Goal: Find specific page/section: Find specific page/section

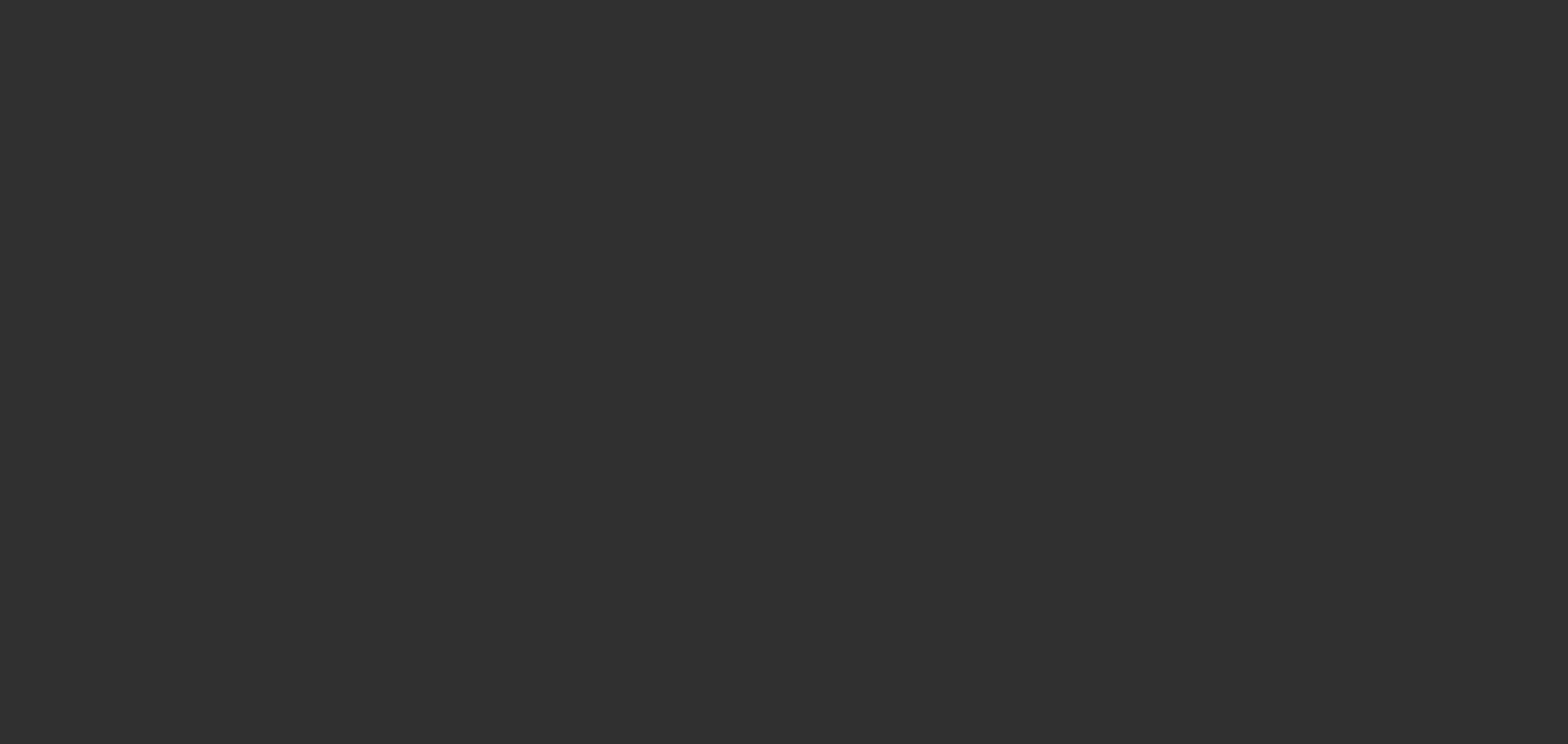
drag, startPoint x: 0, startPoint y: 0, endPoint x: 1061, endPoint y: 152, distance: 1071.8
click at [1061, 35] on html at bounding box center [784, 17] width 1568 height 35
select select "10"
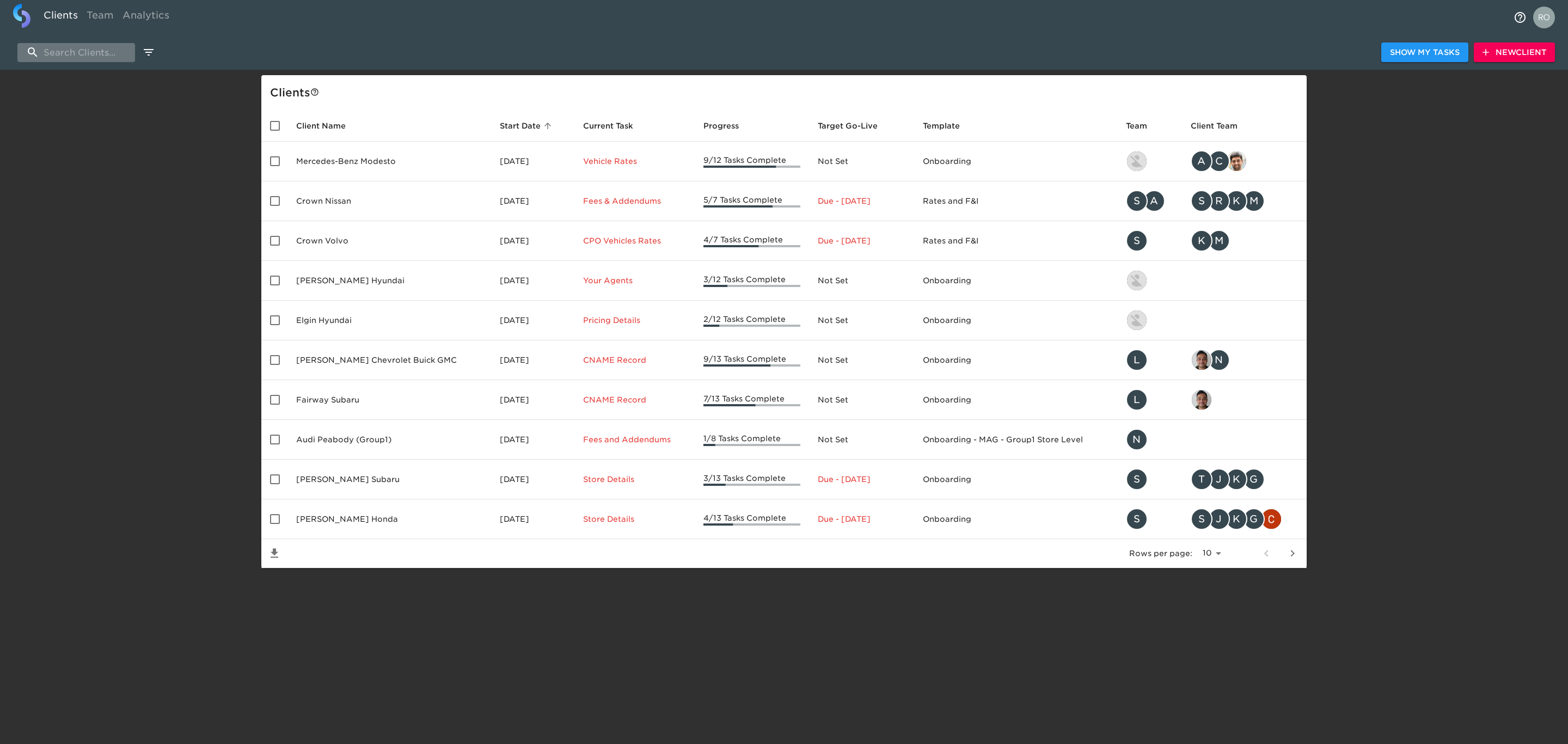
click at [120, 54] on input "search" at bounding box center [76, 52] width 118 height 19
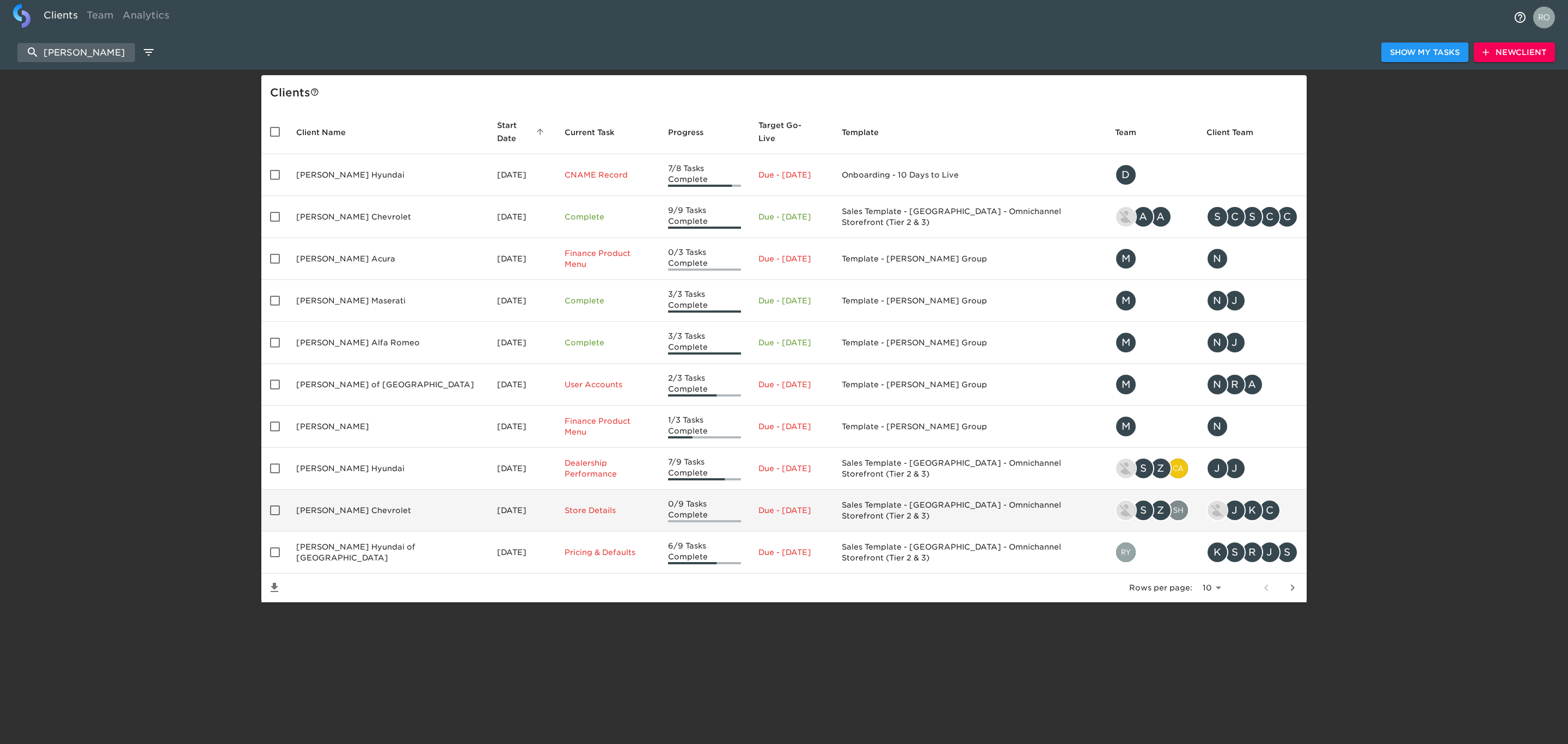
type input "[PERSON_NAME]"
click at [488, 490] on td "[DATE]" at bounding box center [522, 510] width 67 height 42
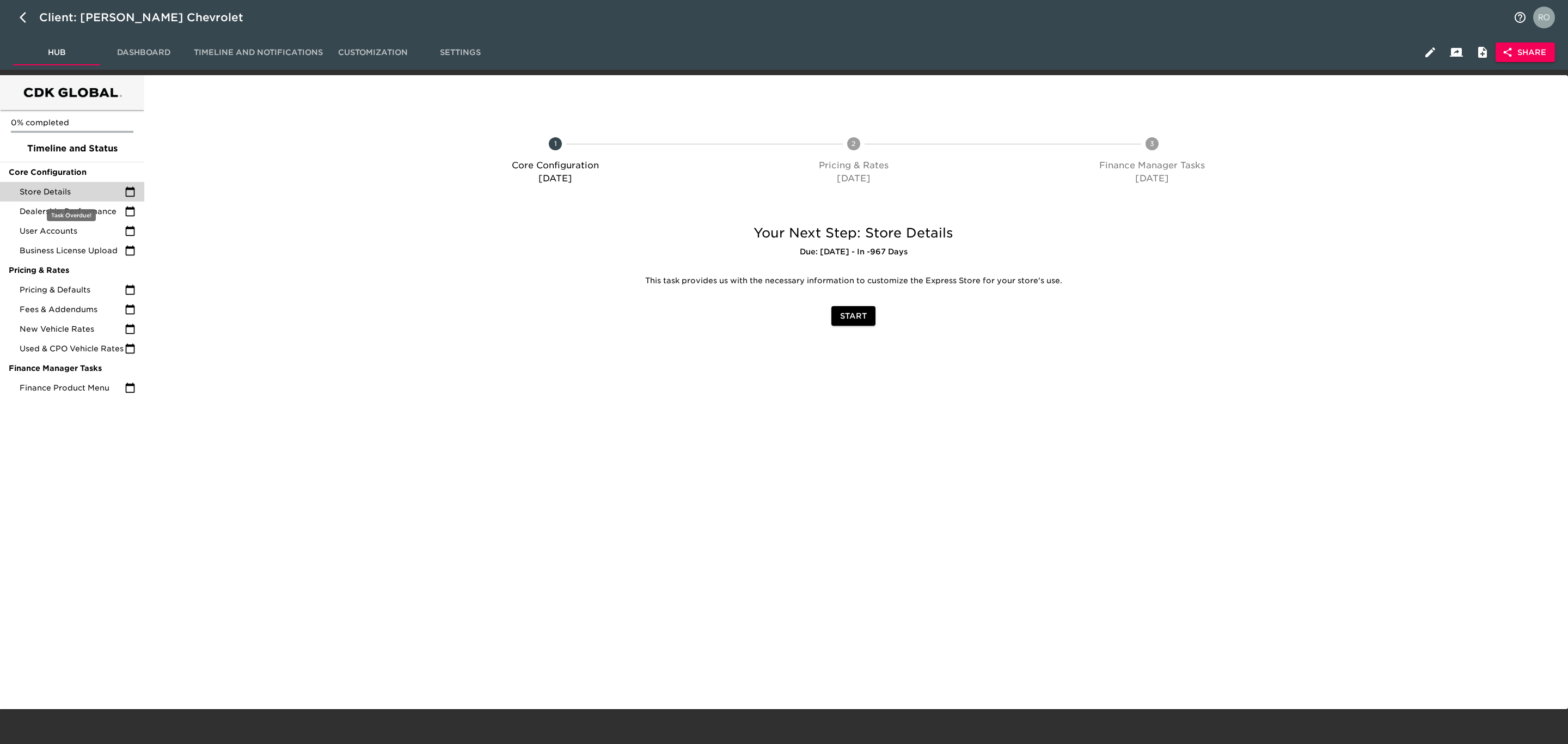
click at [80, 194] on span "Store Details" at bounding box center [72, 192] width 105 height 11
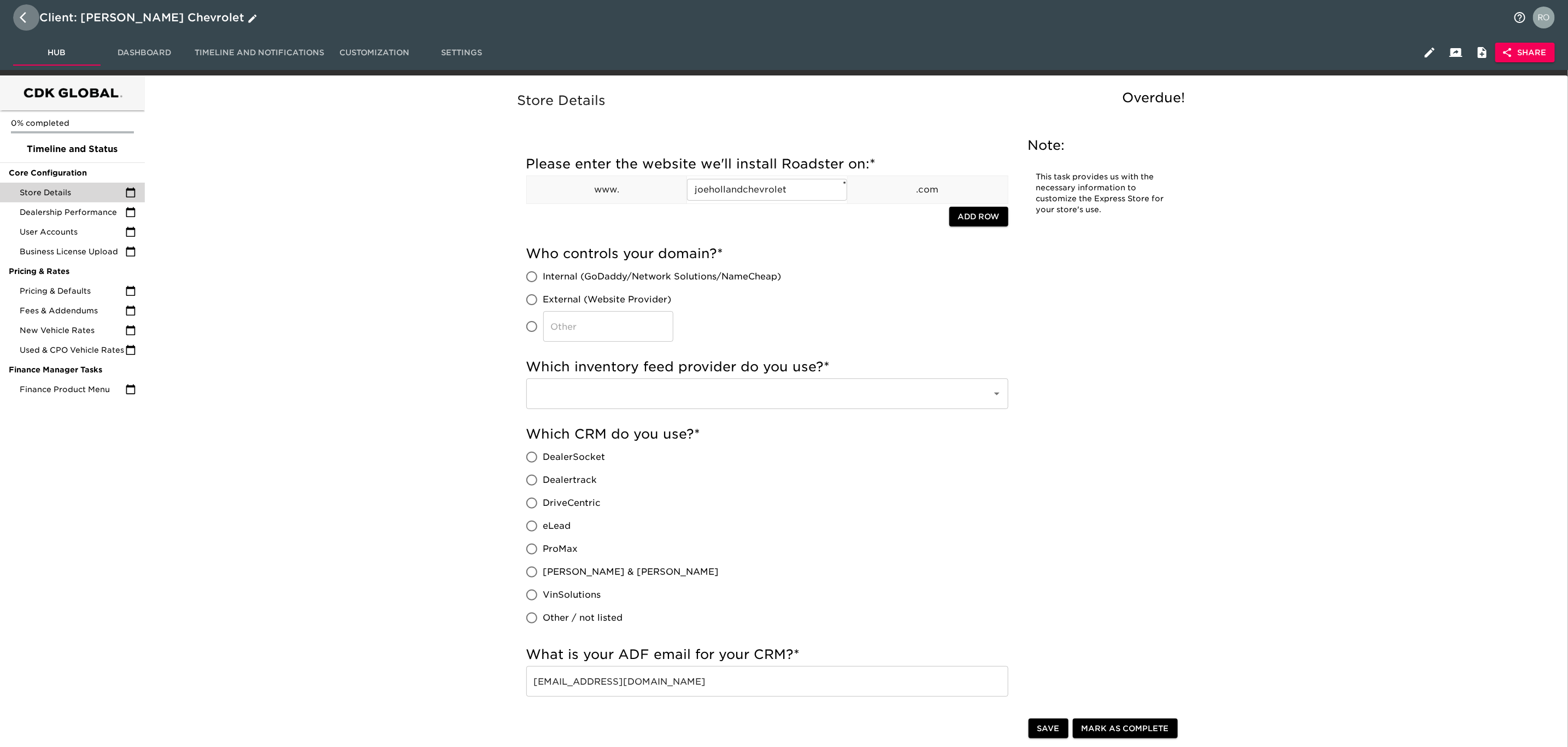
click at [21, 14] on icon "button" at bounding box center [26, 17] width 13 height 13
select select "10"
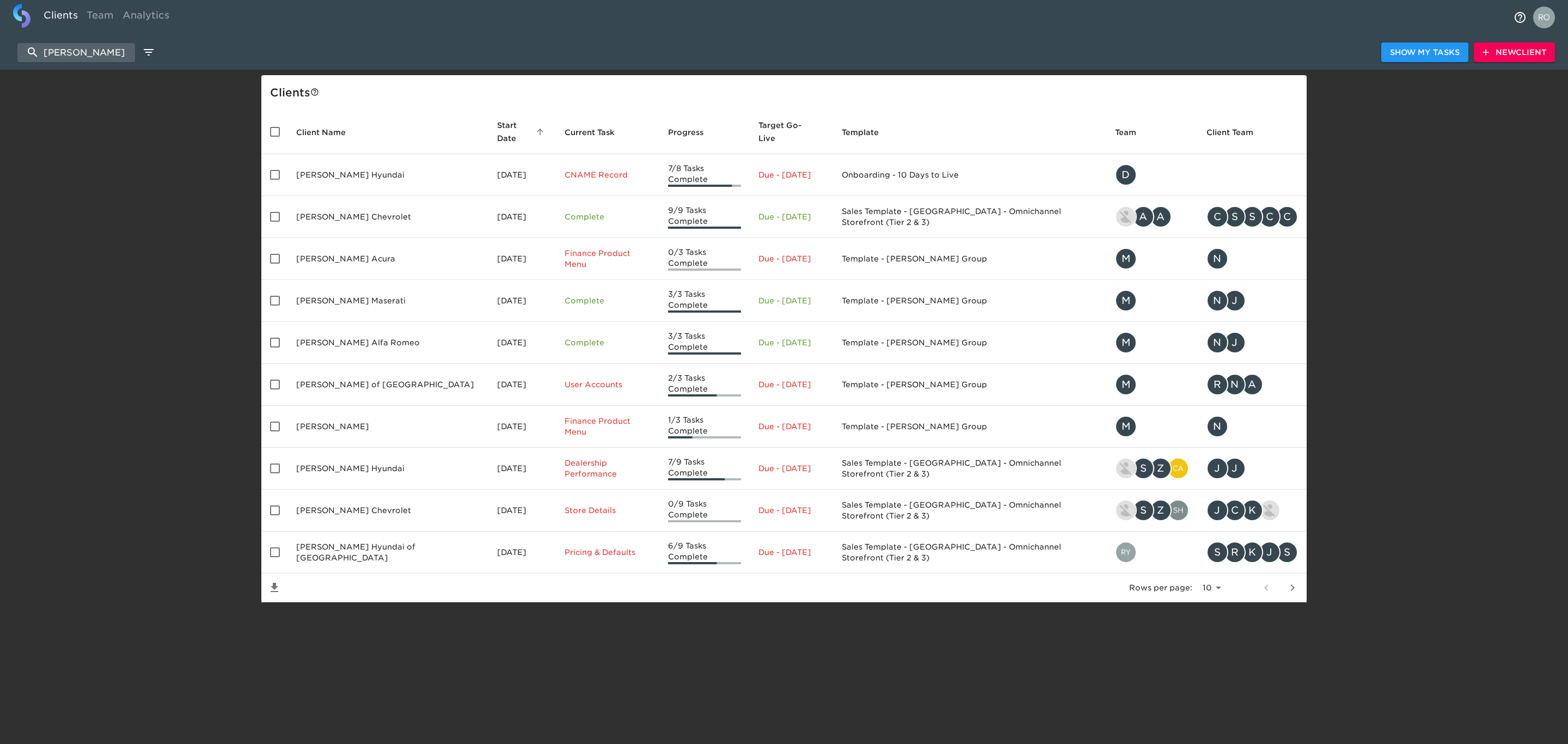
drag, startPoint x: 99, startPoint y: 55, endPoint x: 8, endPoint y: 51, distance: 91.1
click at [8, 51] on div "[PERSON_NAME] Show My Tasks New Client" at bounding box center [784, 52] width 1568 height 35
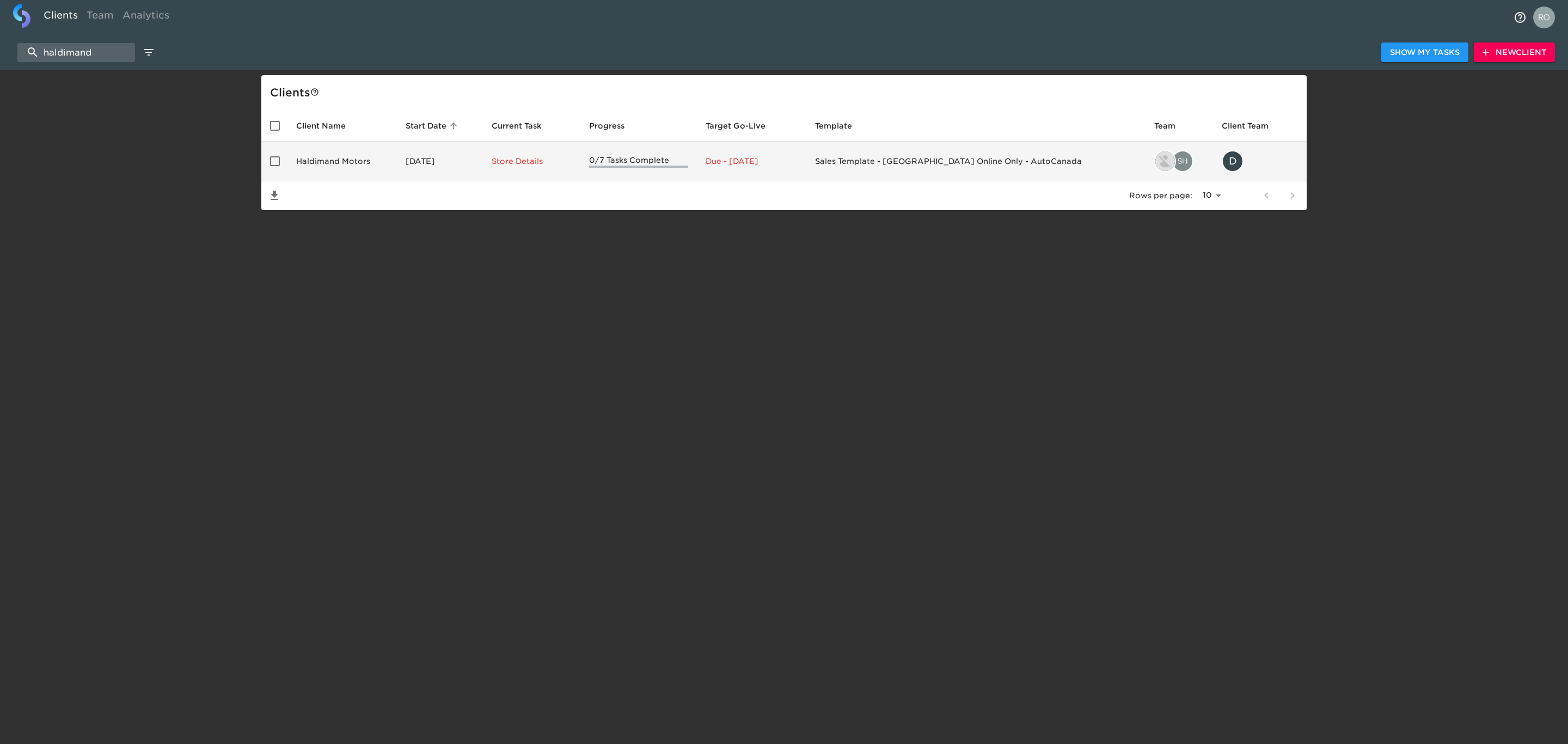
type input "haldimand"
click at [565, 172] on td "Store Details" at bounding box center [532, 162] width 98 height 39
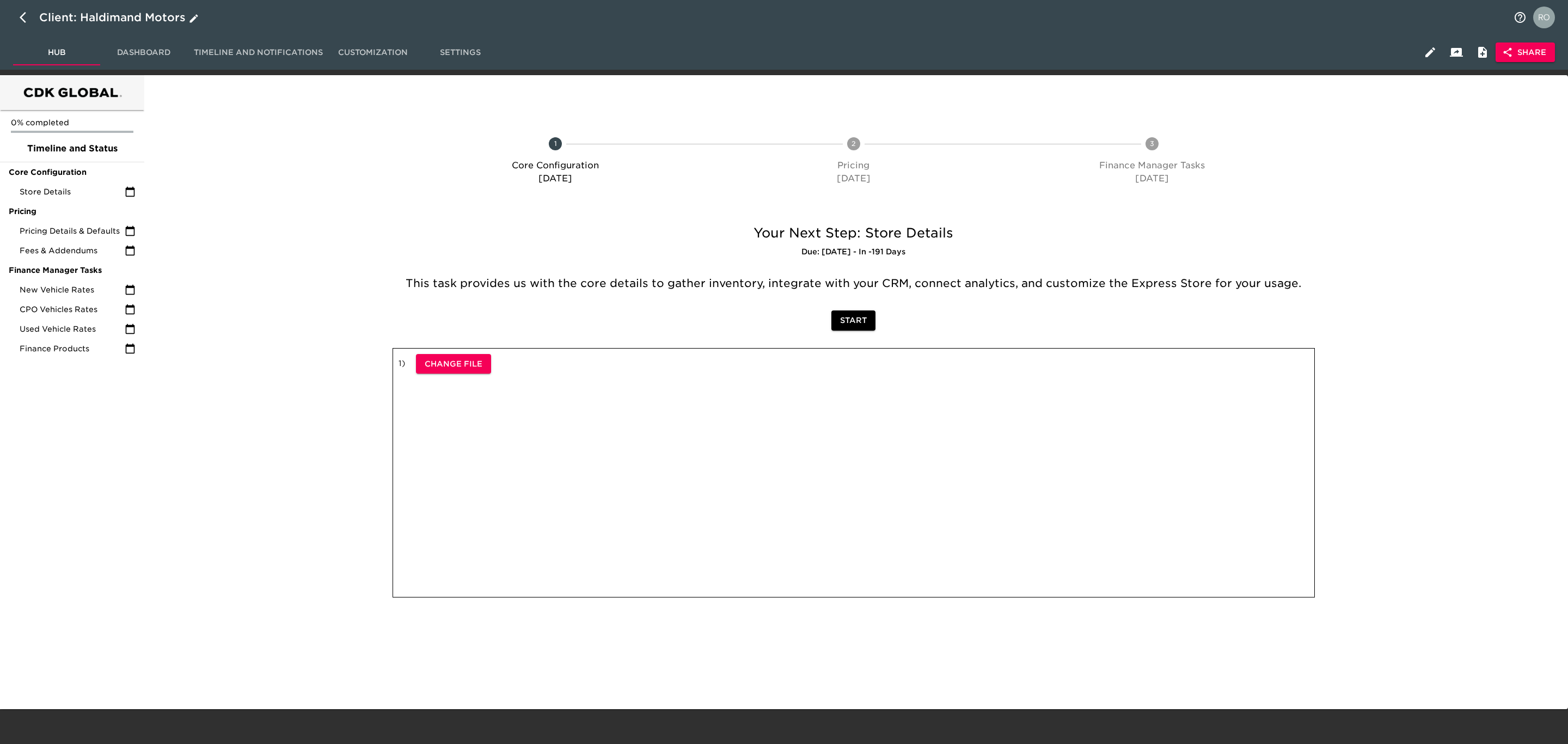
click at [41, 18] on div "Client: Haldimand Motors" at bounding box center [120, 17] width 162 height 17
click at [18, 18] on button "button" at bounding box center [26, 17] width 26 height 26
select select "10"
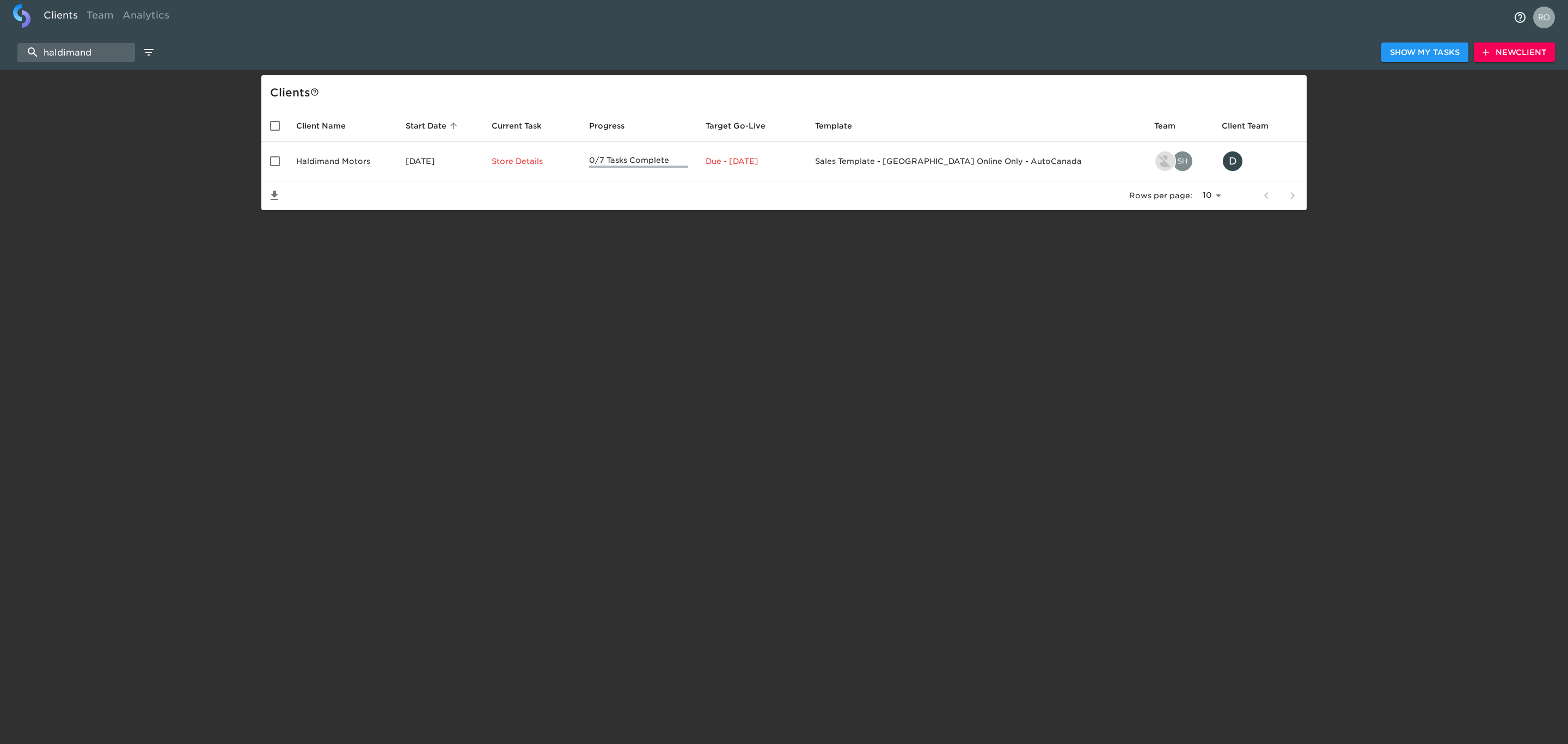
drag, startPoint x: 114, startPoint y: 56, endPoint x: -130, endPoint y: 48, distance: 244.1
click at [0, 48] on html "Clients Team Analytics haldimand Show My Tasks New Client Client s Client Name …" at bounding box center [784, 122] width 1568 height 245
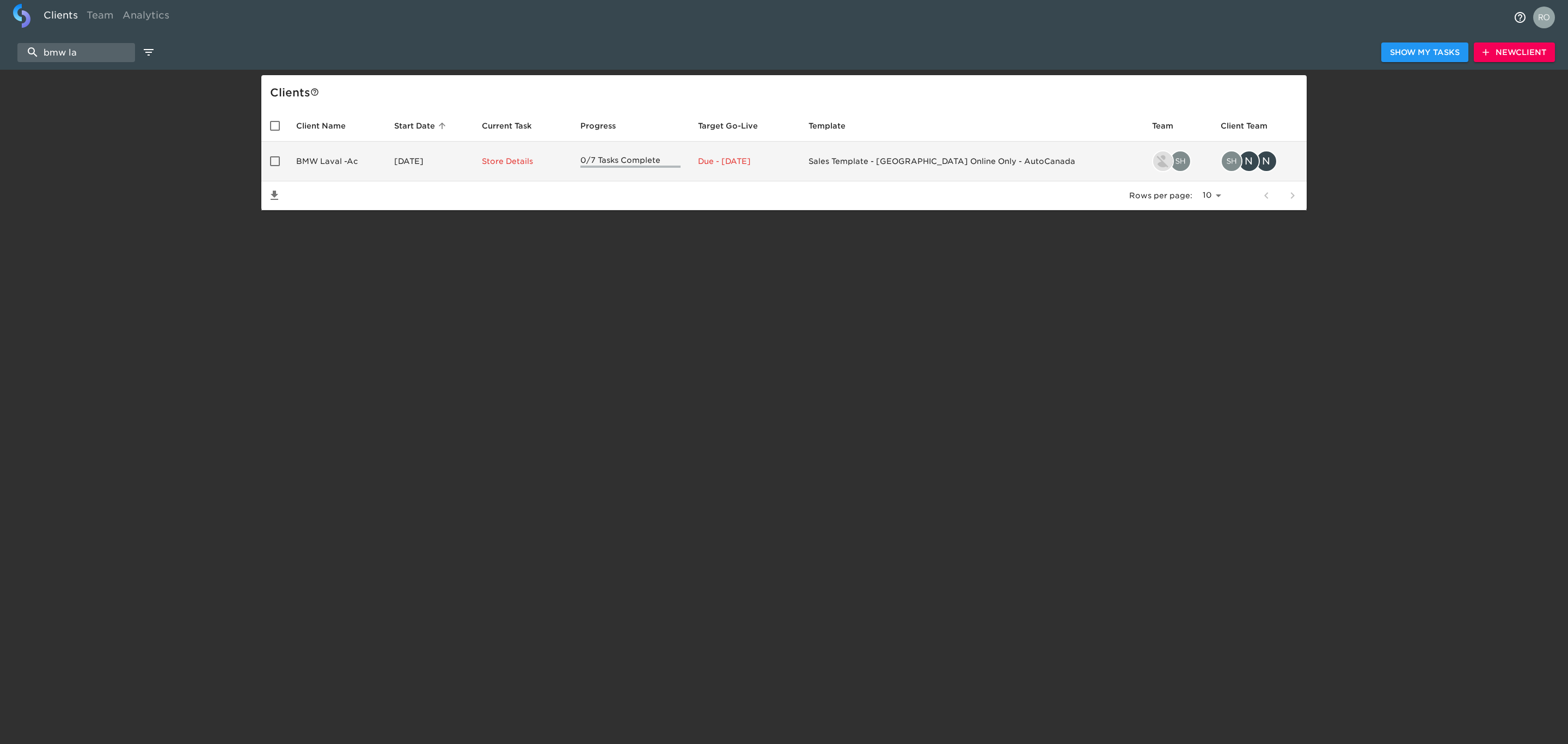
type input "bmw la"
click at [355, 169] on td "BMW Laval -Ac" at bounding box center [336, 162] width 98 height 39
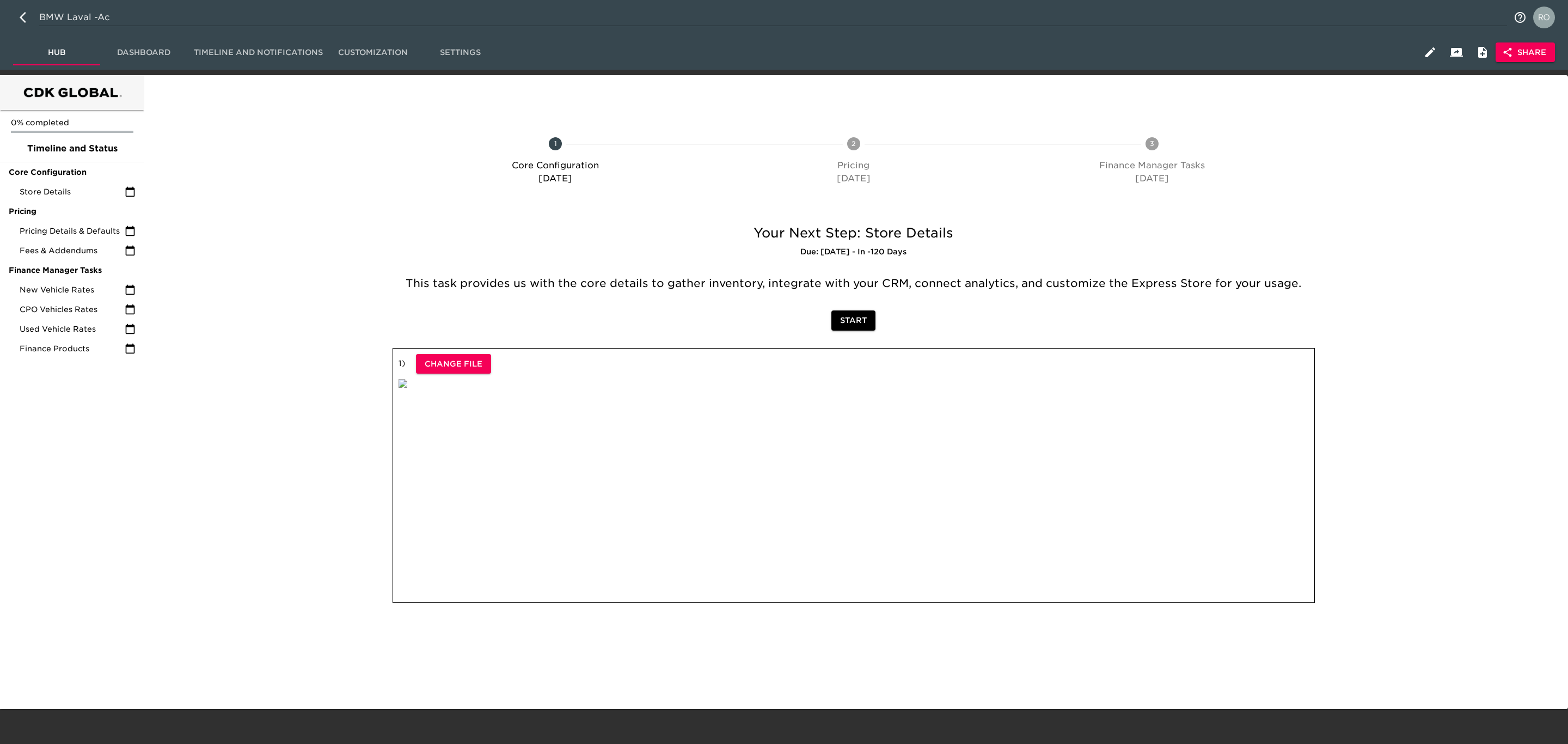
click at [24, 18] on icon "button" at bounding box center [26, 17] width 13 height 13
select select "10"
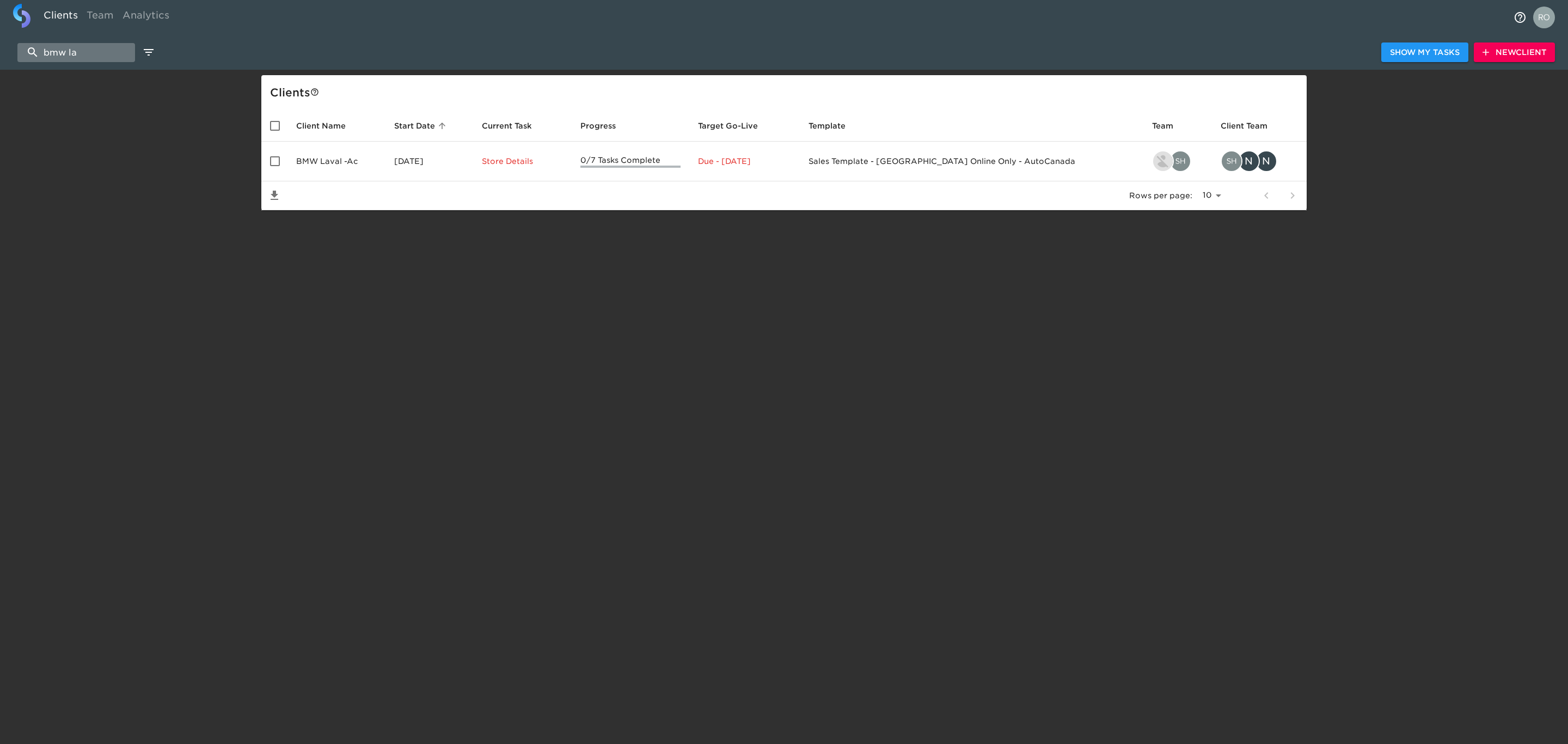
drag, startPoint x: 108, startPoint y: 45, endPoint x: 26, endPoint y: 46, distance: 82.0
click at [26, 46] on input "bmw la" at bounding box center [76, 52] width 118 height 19
drag, startPoint x: 95, startPoint y: 51, endPoint x: -24, endPoint y: 61, distance: 119.4
click at [0, 61] on html "Clients Team Analytics [PERSON_NAME] Show My Tasks New Client Client s Client N…" at bounding box center [784, 122] width 1568 height 245
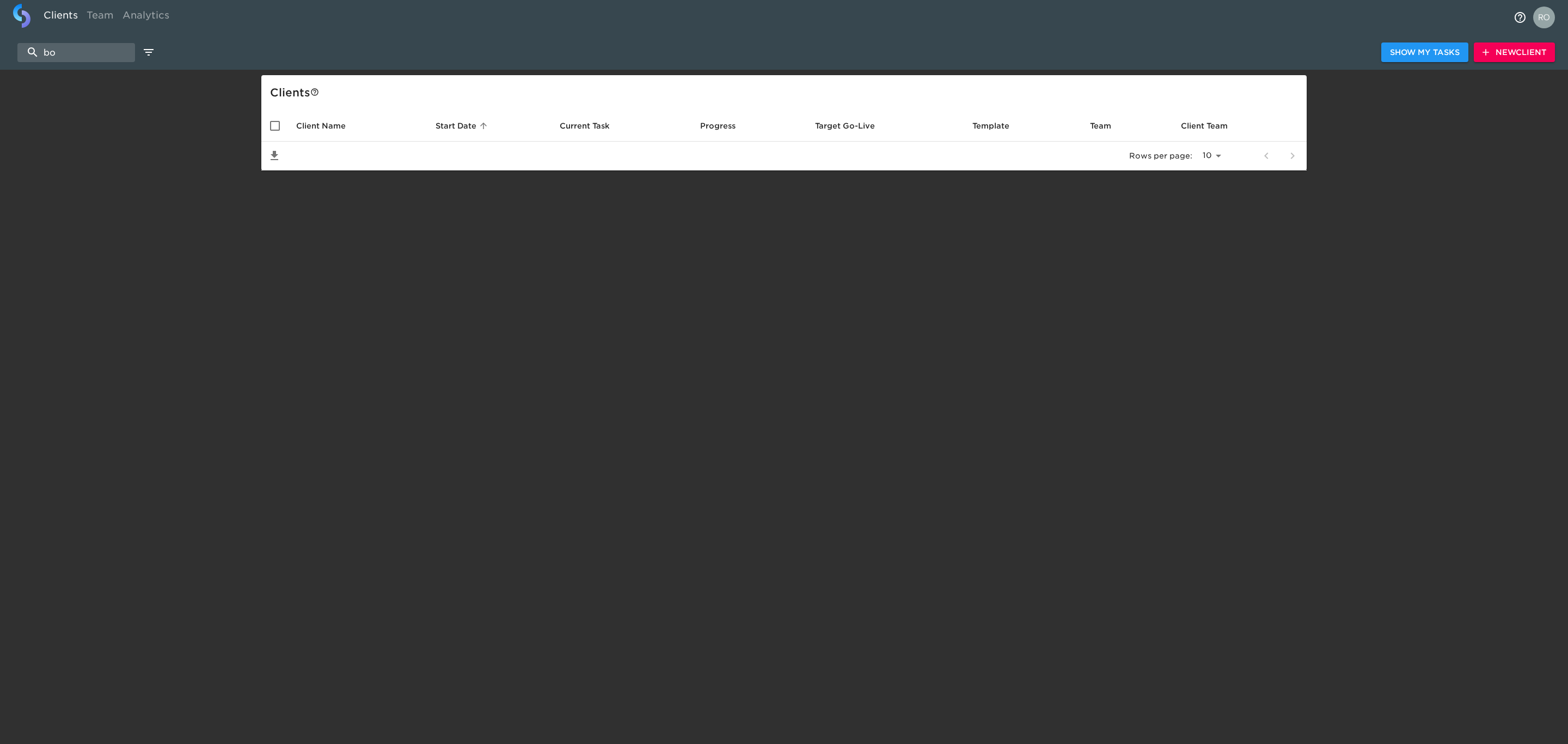
type input "b"
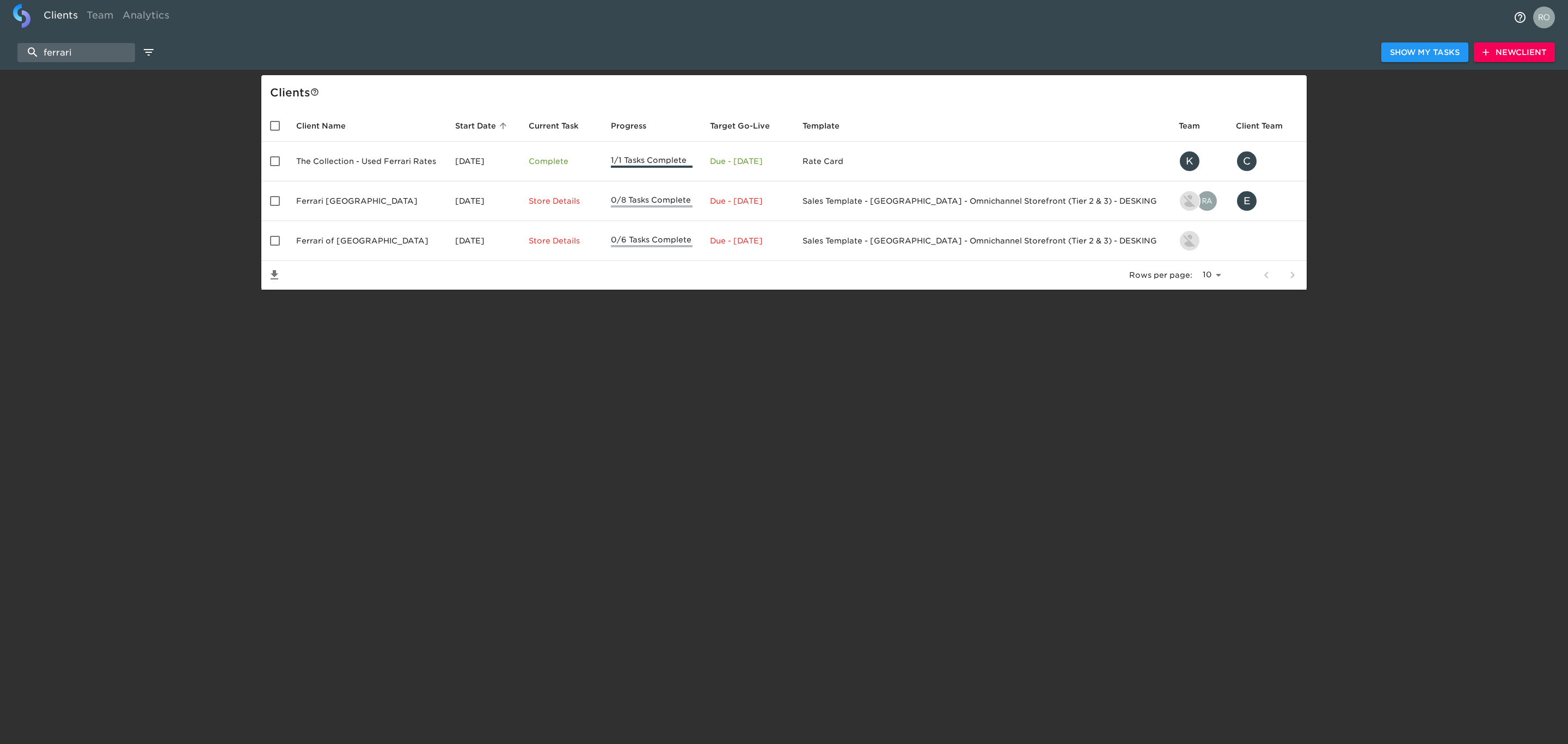
drag, startPoint x: 118, startPoint y: 45, endPoint x: -162, endPoint y: 36, distance: 280.1
click at [0, 36] on html "Clients Team Analytics ferrari Show My Tasks New Client Client s Client Name St…" at bounding box center [784, 162] width 1568 height 325
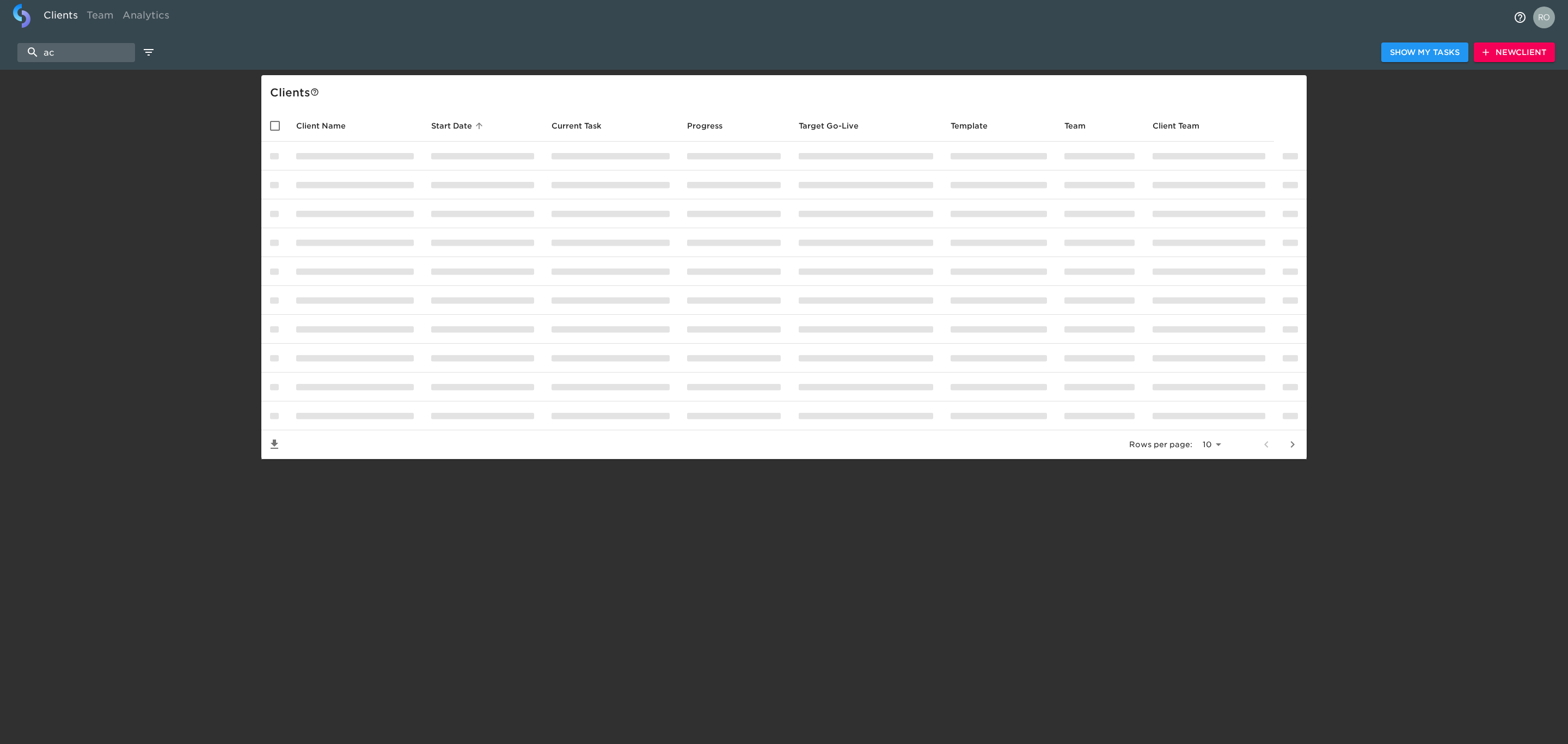
type input "a"
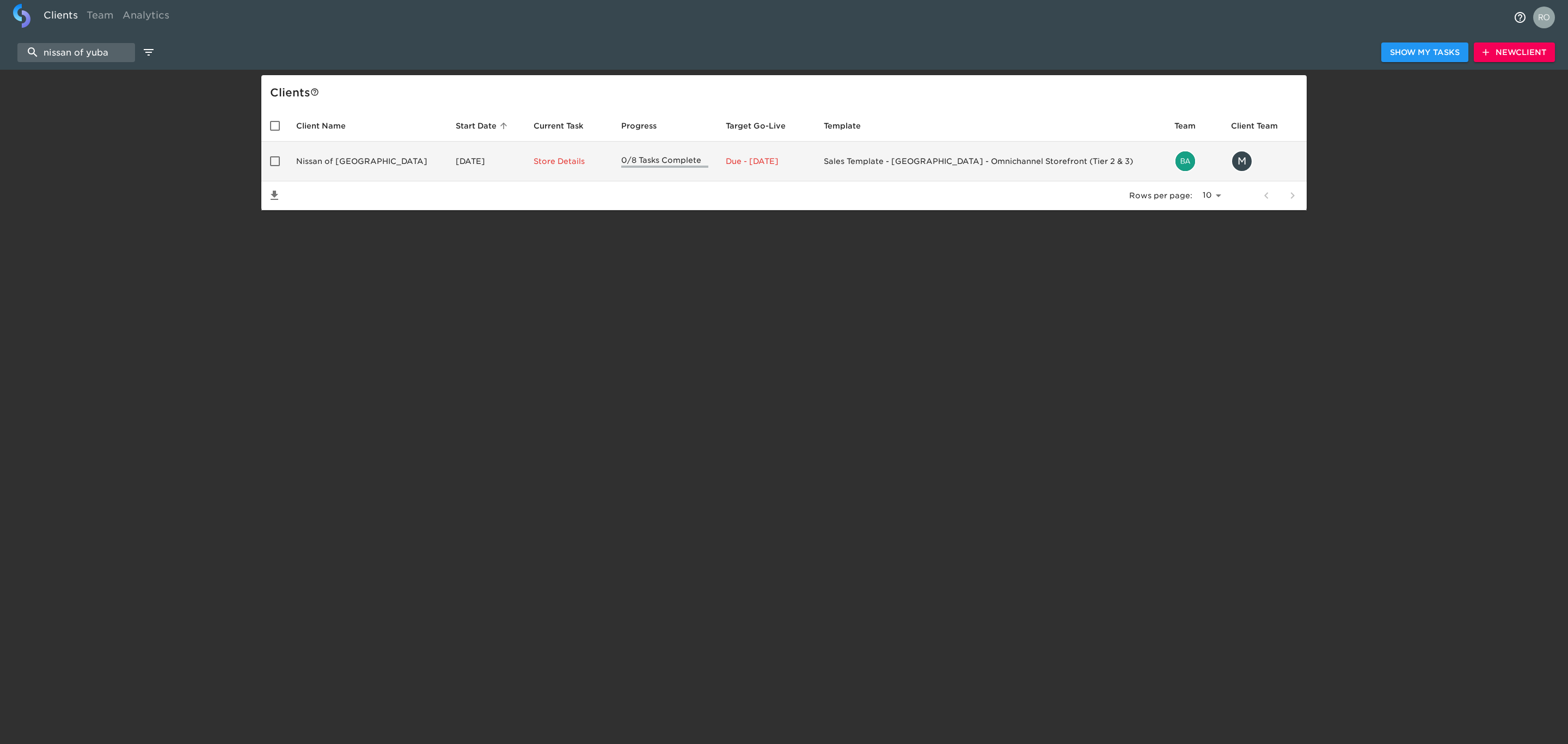
type input "nissan of yuba"
click at [447, 159] on td "[DATE]" at bounding box center [486, 162] width 78 height 39
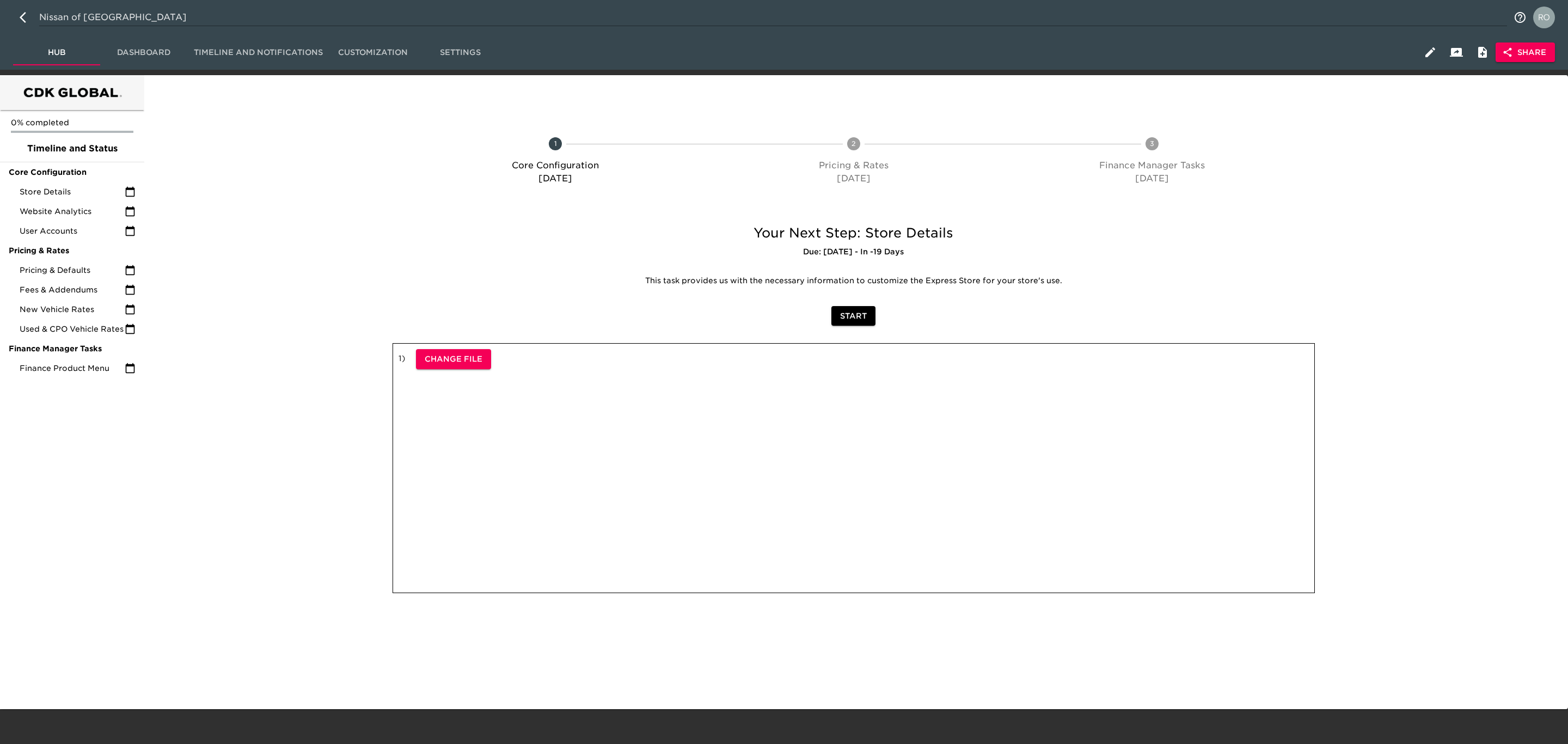
click at [1537, 47] on span "Share" at bounding box center [1525, 52] width 42 height 14
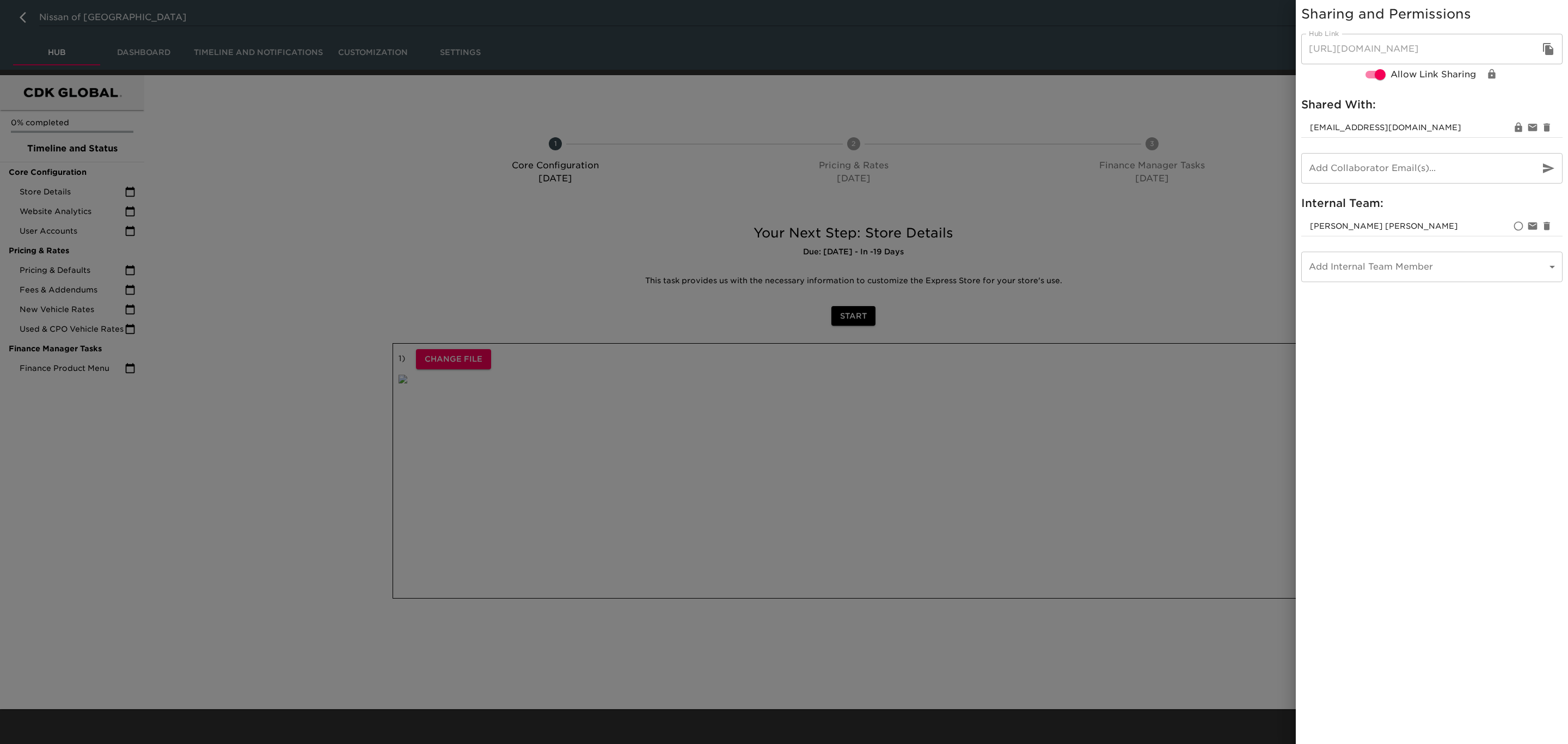
click at [1379, 258] on body "Nissan of Yuba City Hub Dashboard Timeline and Notifications Customization Sett…" at bounding box center [784, 354] width 1568 height 709
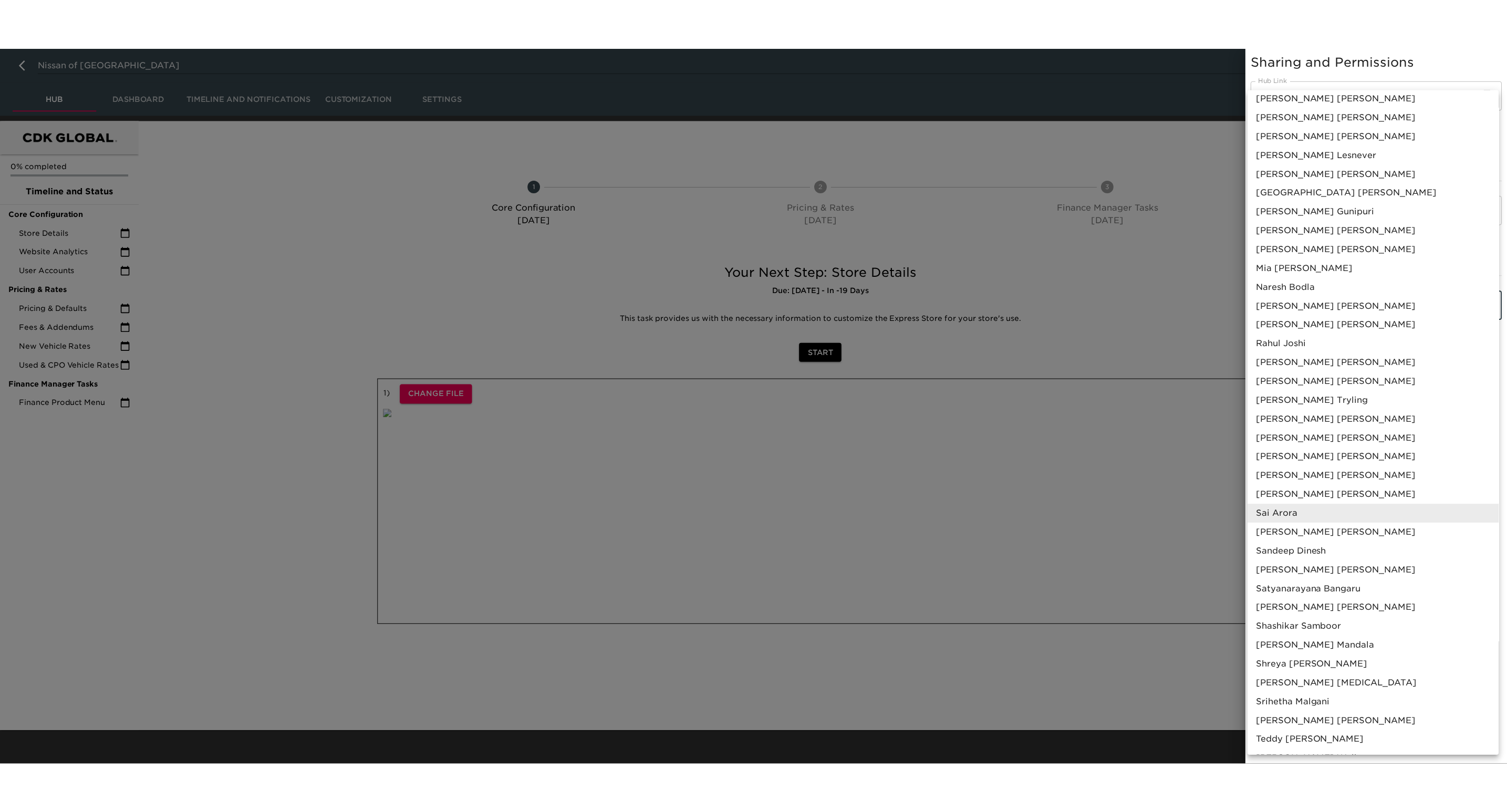
scroll to position [254, 0]
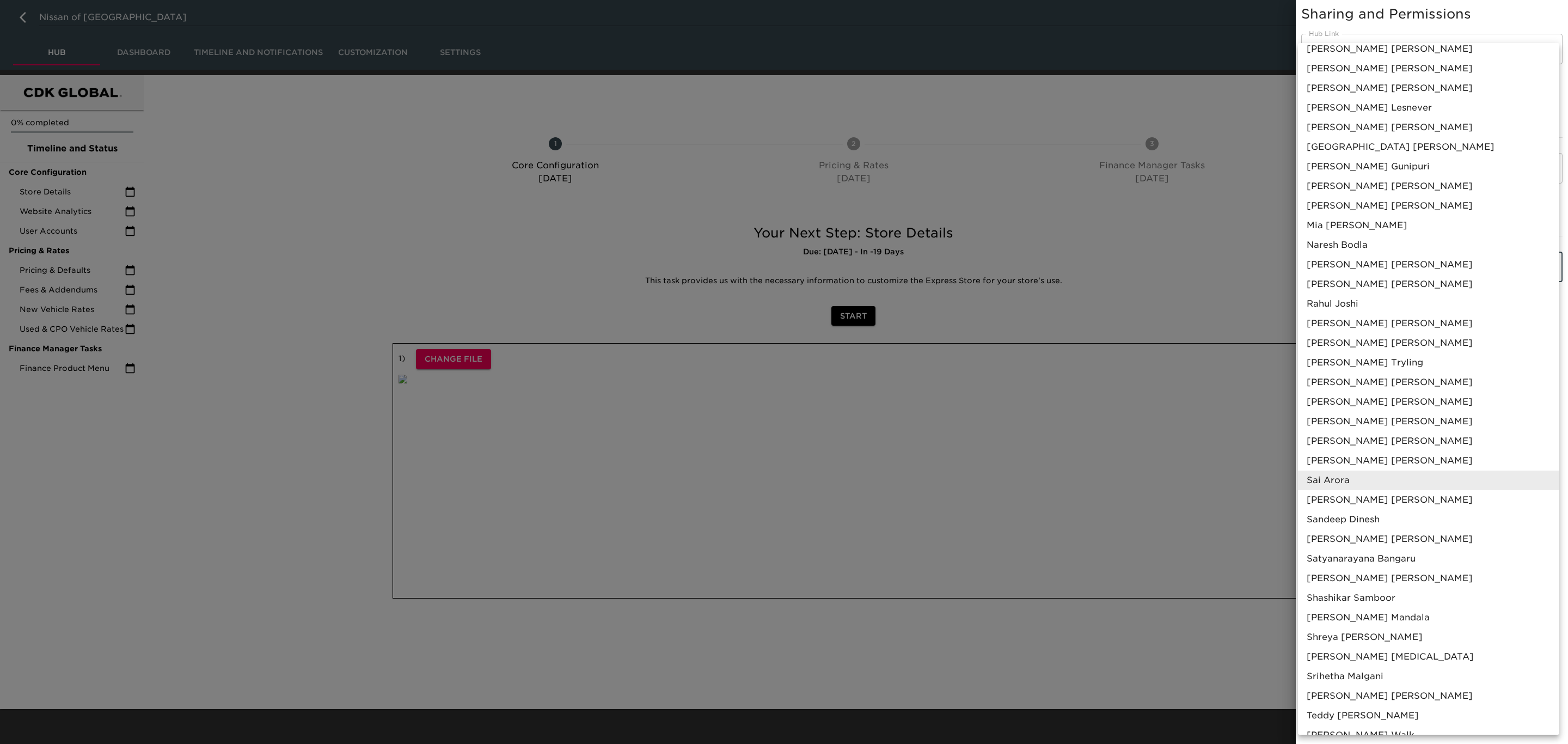
click at [1415, 594] on li "[PERSON_NAME]" at bounding box center [1428, 598] width 262 height 20
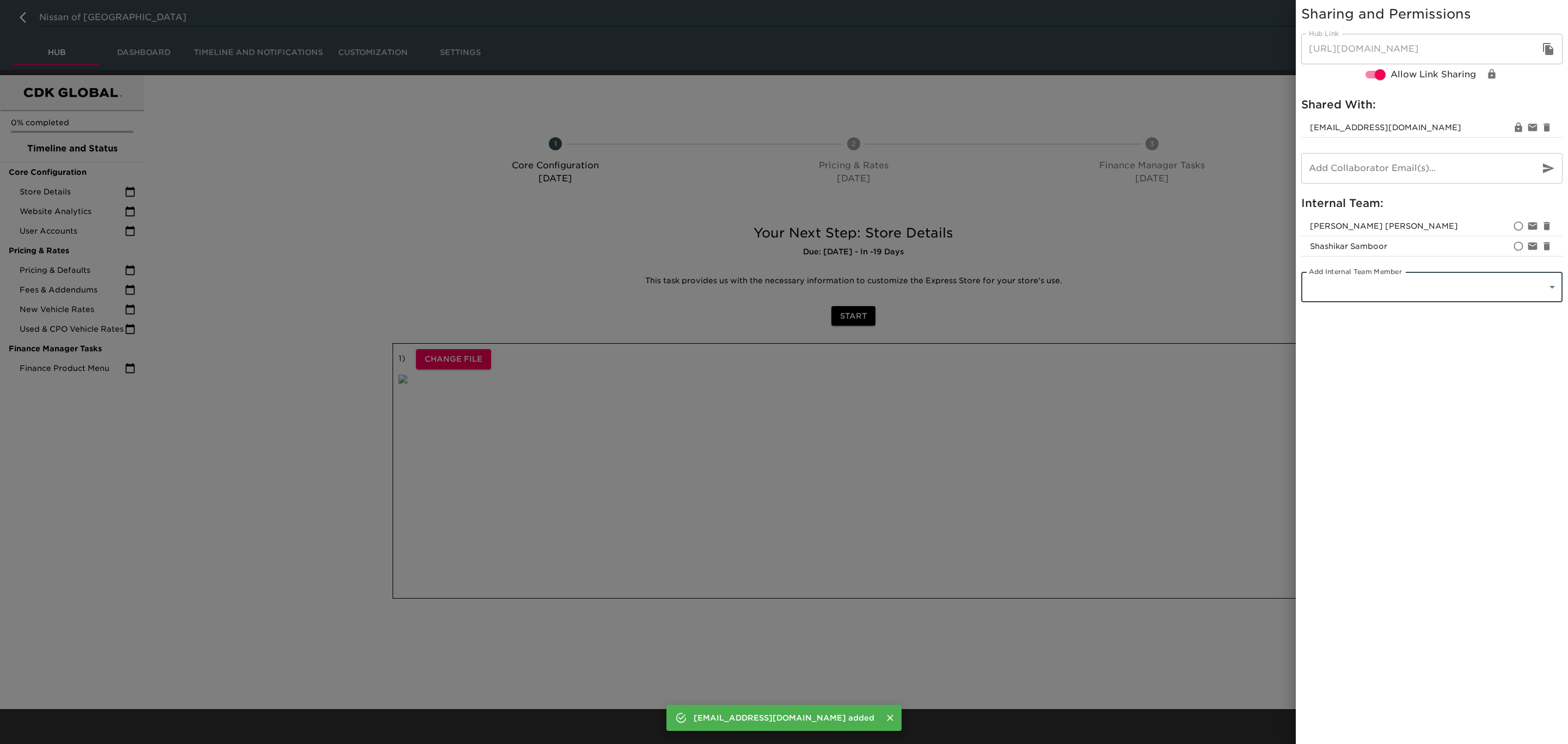
click at [1181, 234] on div at bounding box center [784, 372] width 1568 height 744
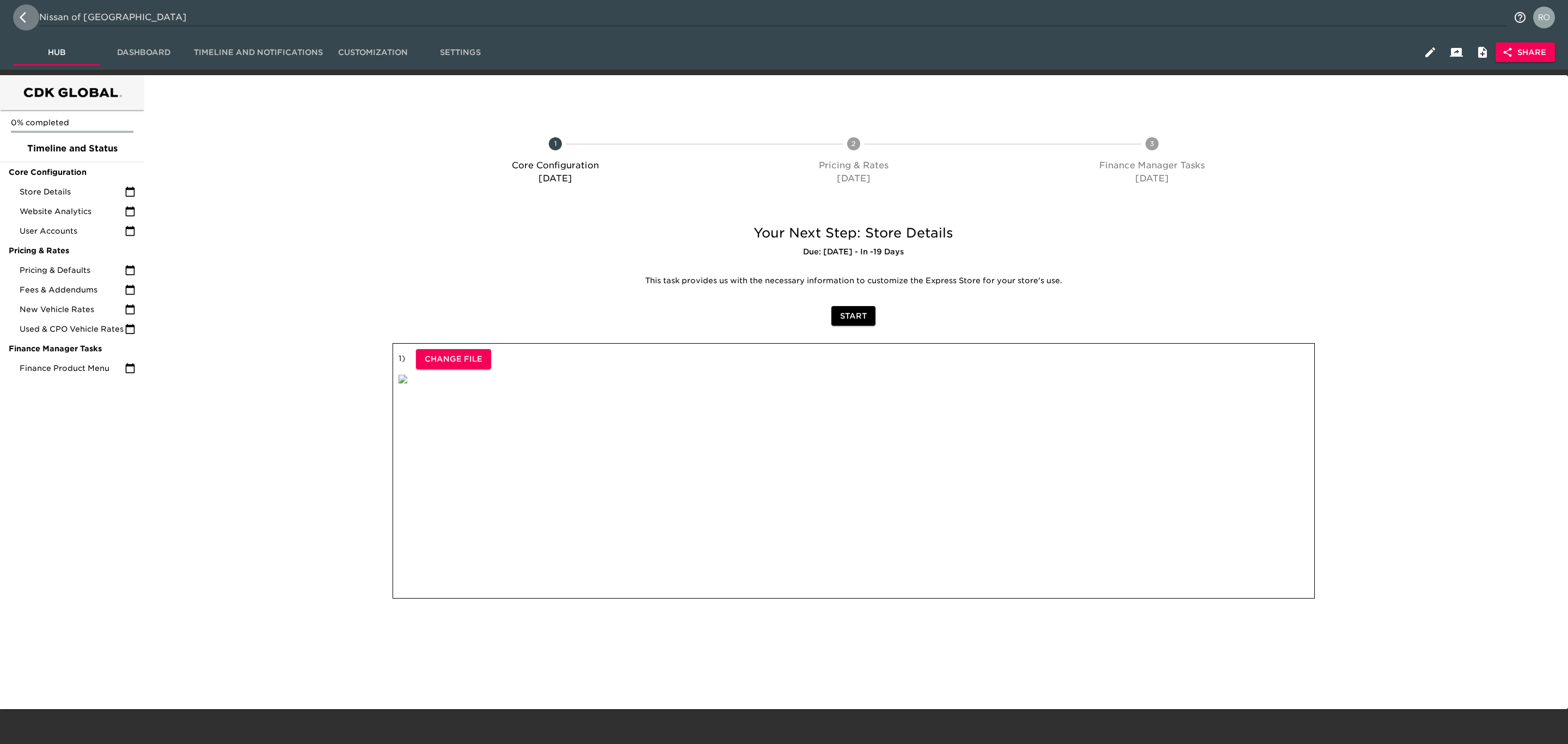
click at [22, 18] on icon "button" at bounding box center [23, 17] width 7 height 11
select select "10"
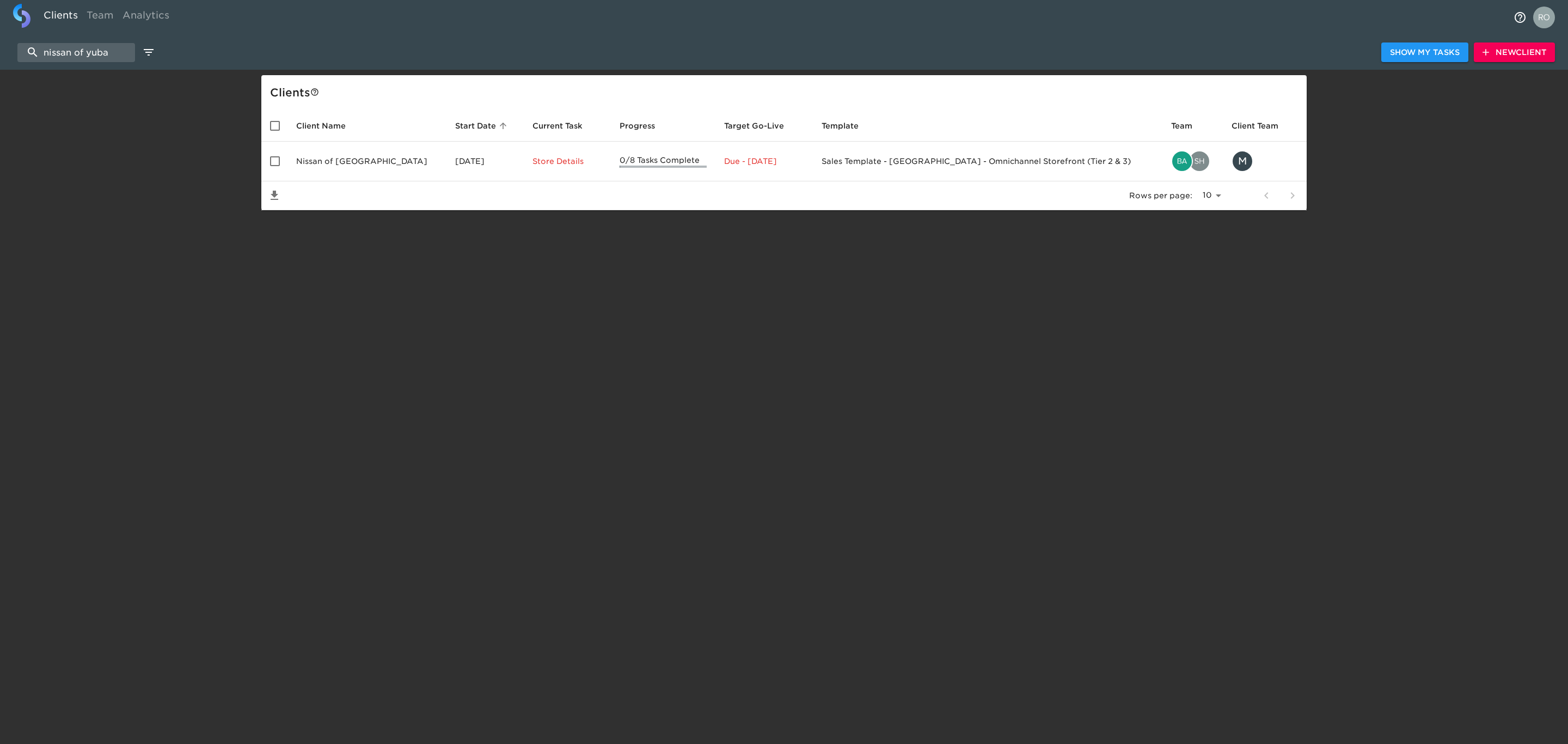
drag, startPoint x: 121, startPoint y: 46, endPoint x: -52, endPoint y: 54, distance: 173.2
click at [0, 54] on html "Clients Team Analytics nissan of yuba Show My Tasks New Client Client s Client …" at bounding box center [784, 122] width 1568 height 245
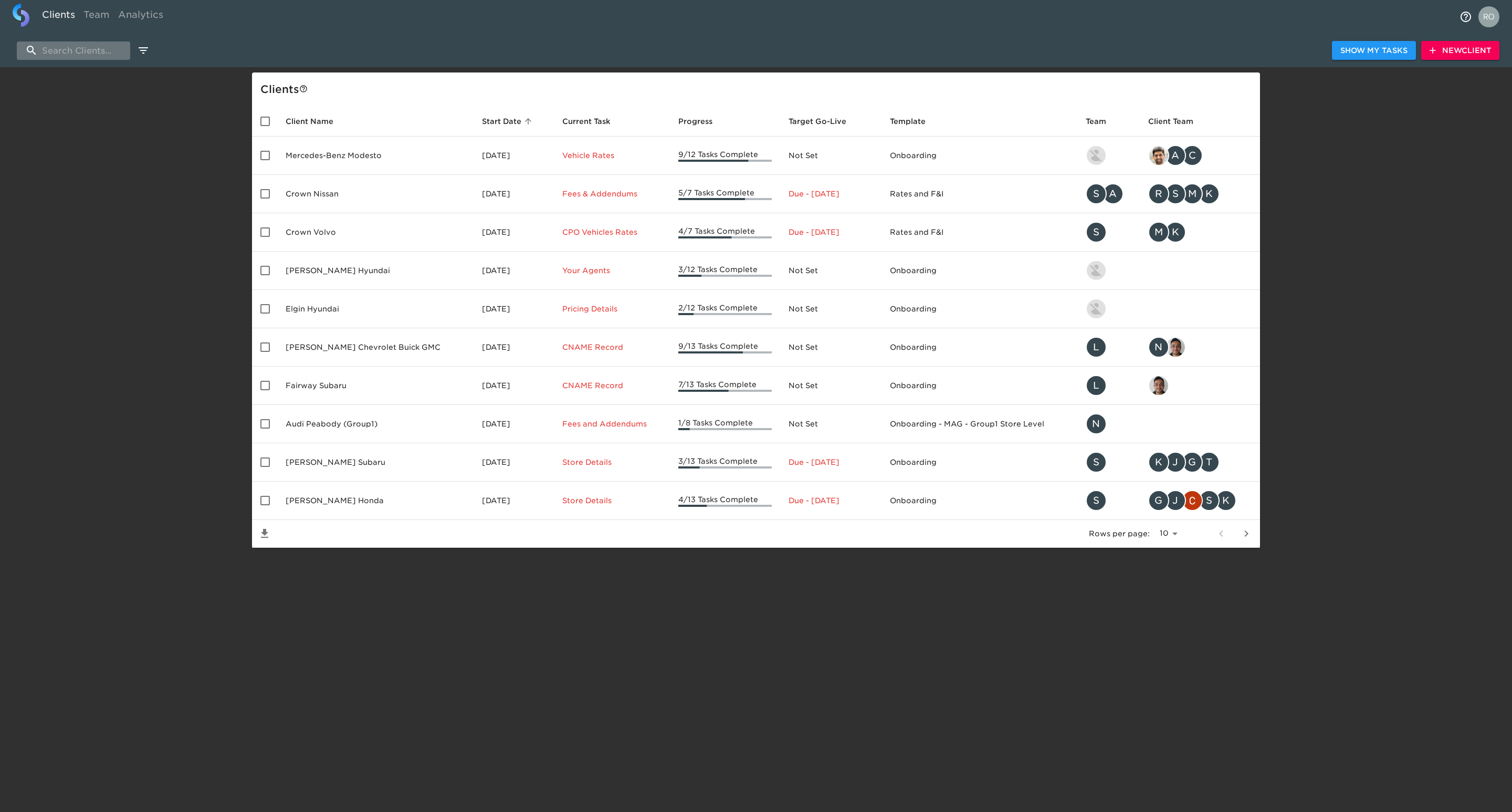
click at [118, 48] on input "search" at bounding box center [73, 50] width 113 height 18
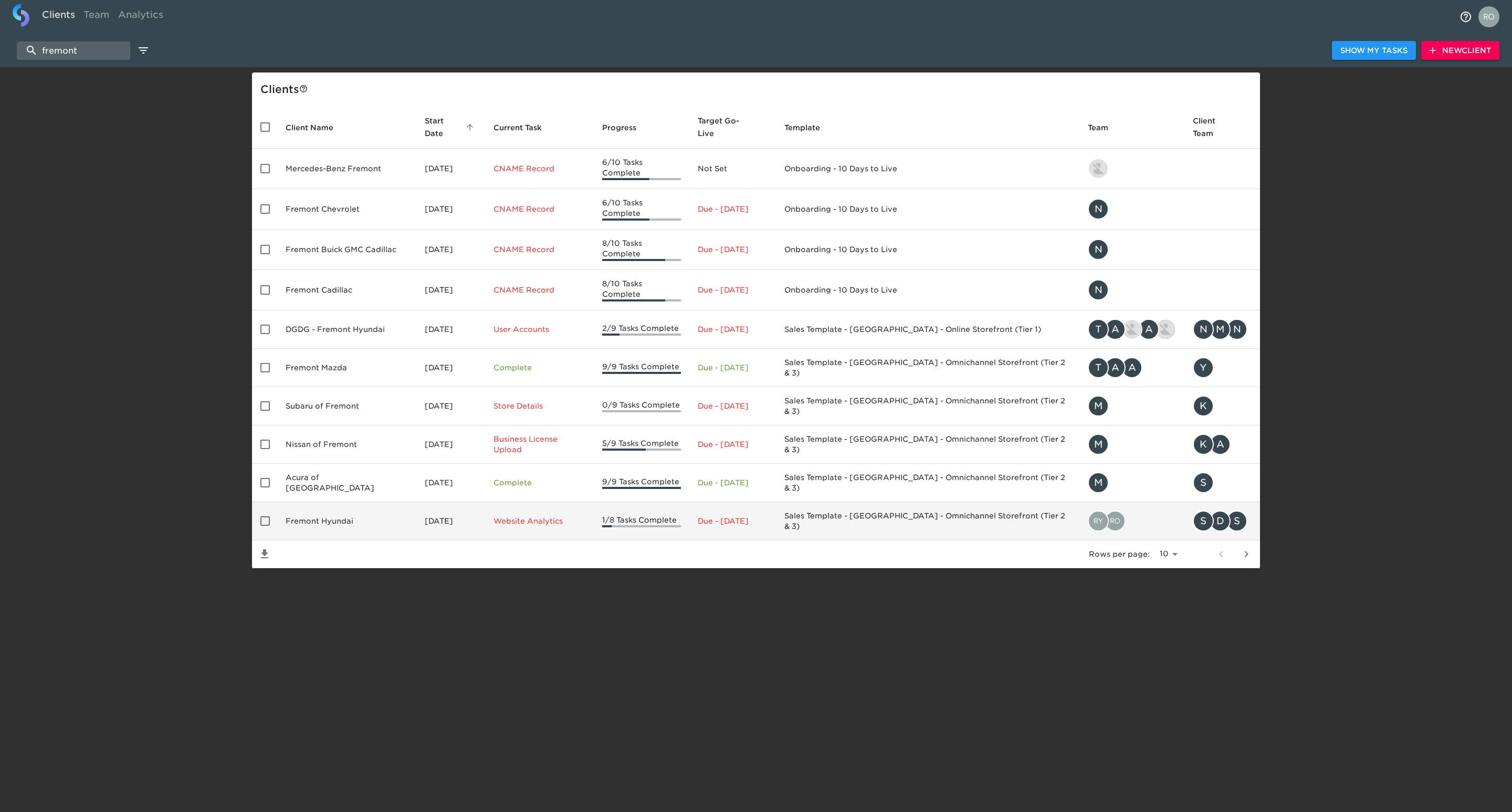
type input "fremont"
click at [350, 503] on td "Fremont Hyundai" at bounding box center [347, 522] width 139 height 38
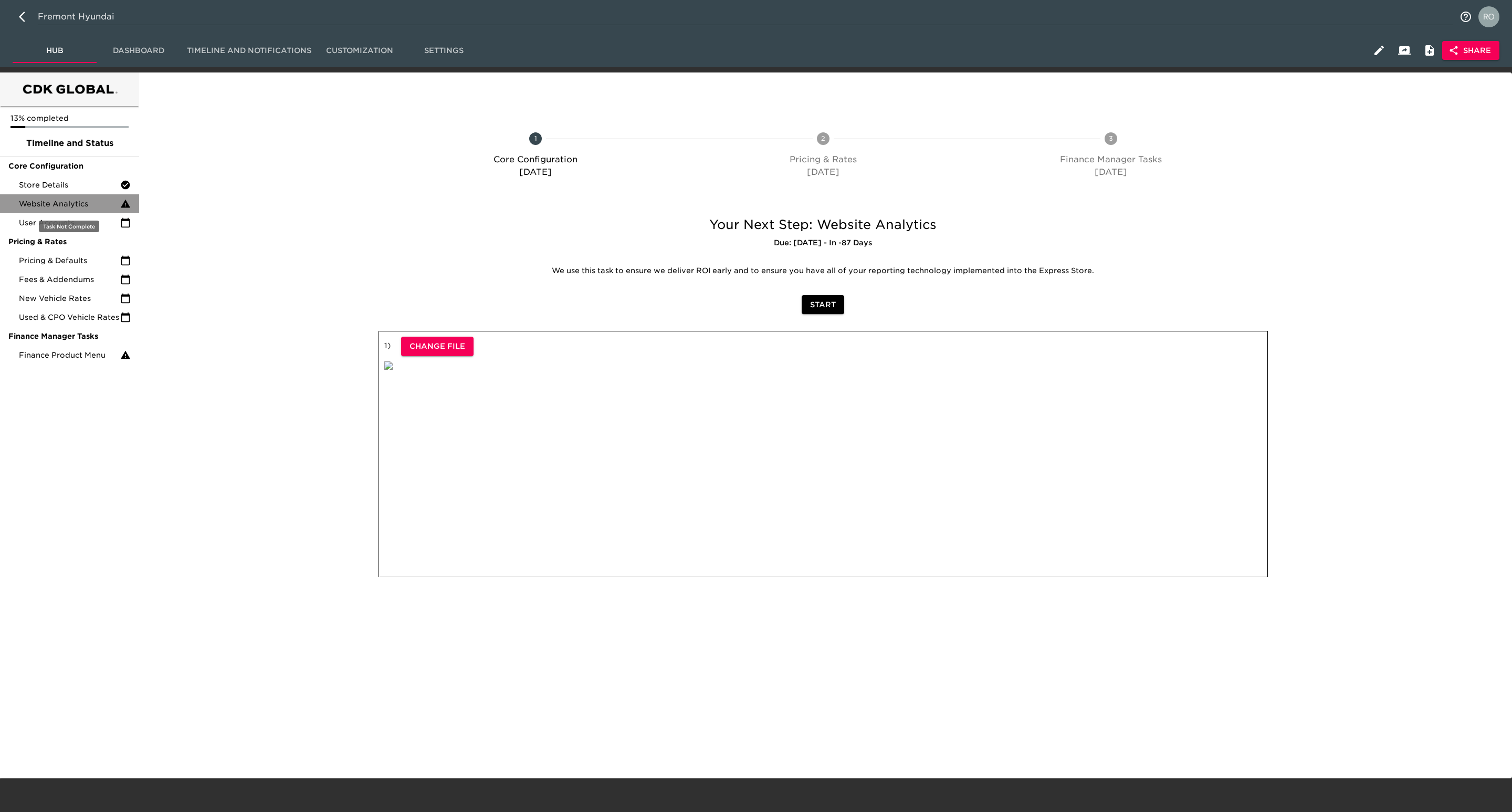
click at [88, 210] on div "Website Analytics" at bounding box center [69, 204] width 139 height 19
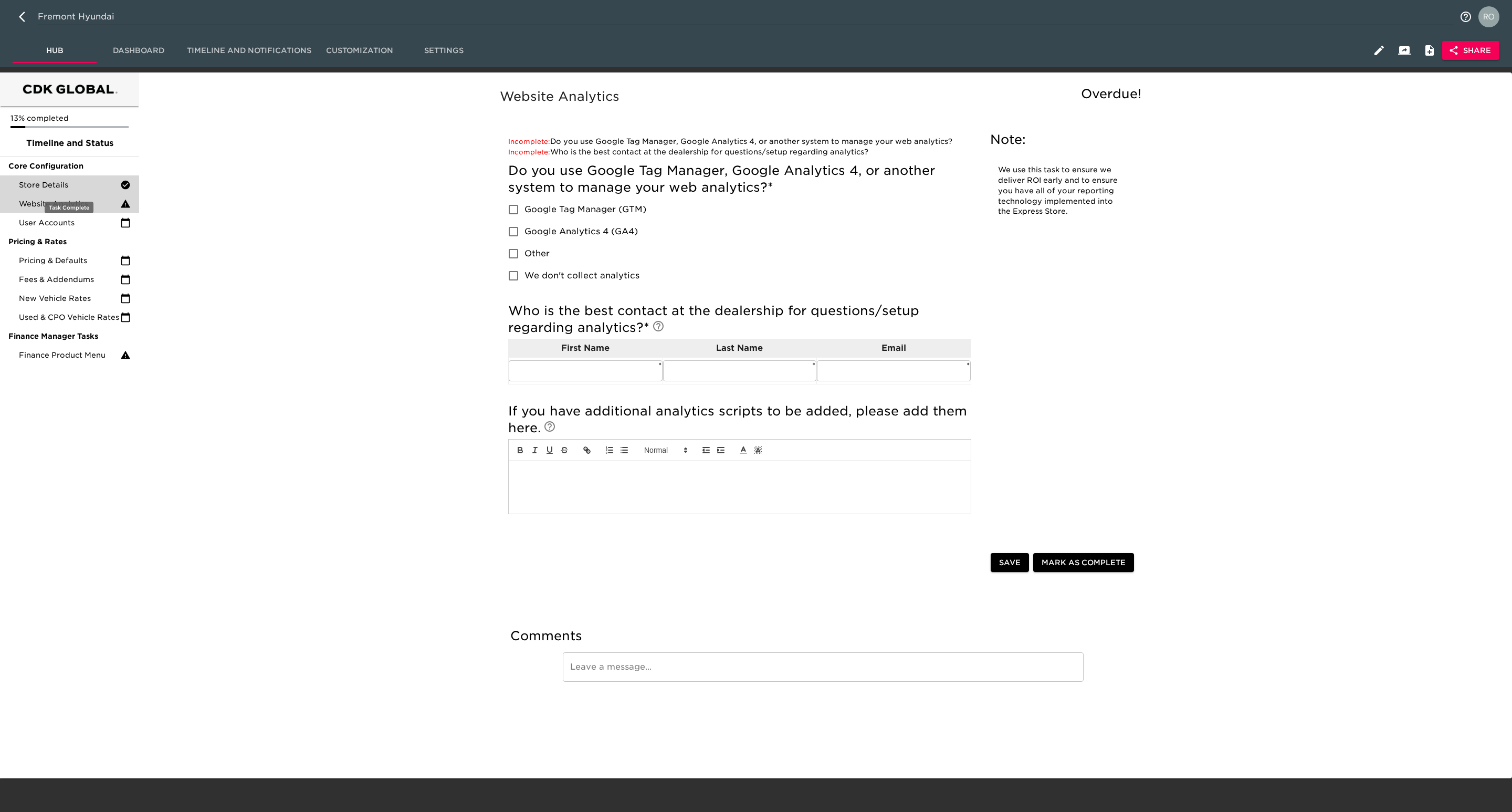
click at [88, 180] on span "Store Details" at bounding box center [69, 185] width 102 height 10
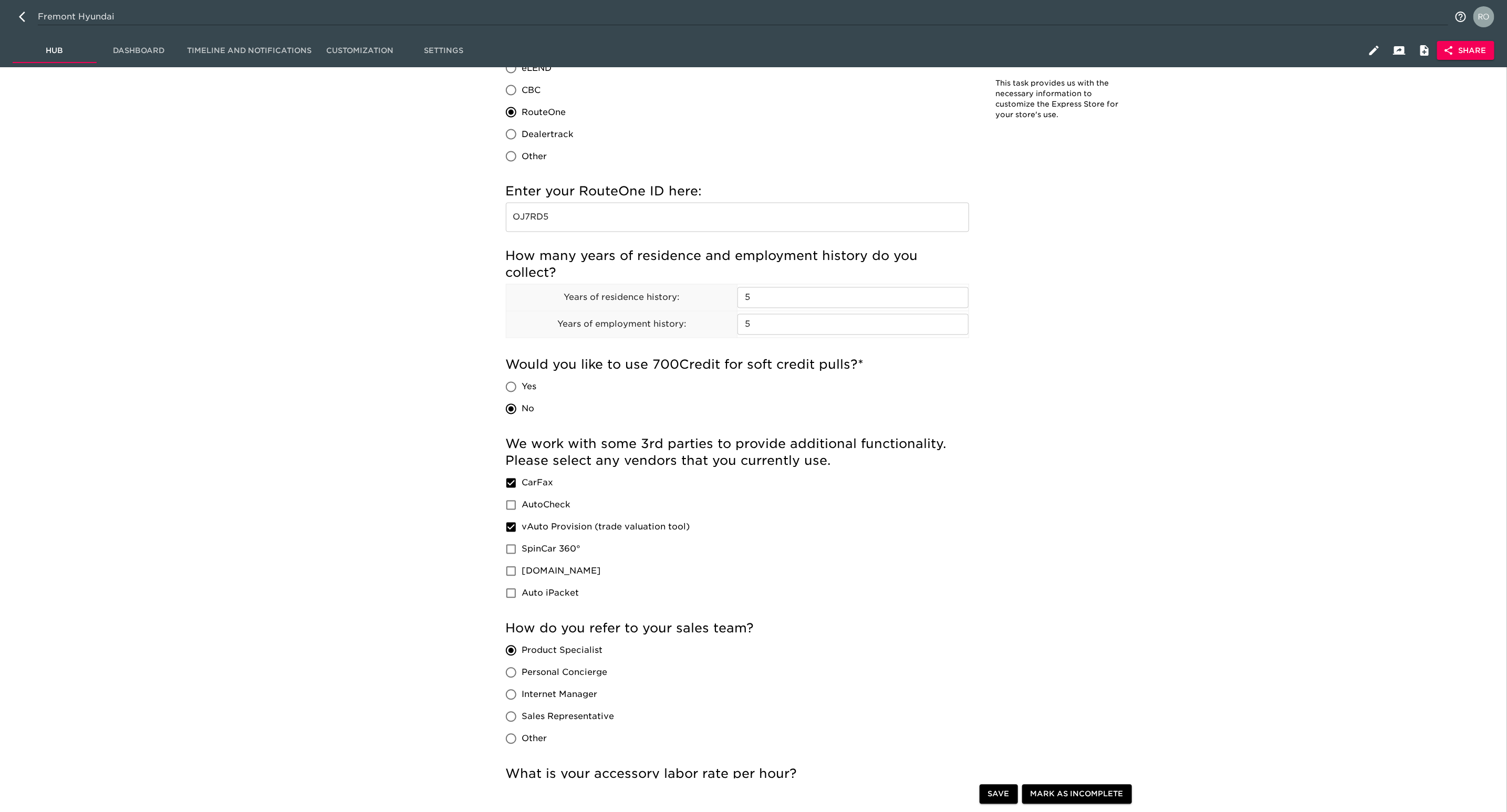
scroll to position [1304, 0]
